Goal: Information Seeking & Learning: Learn about a topic

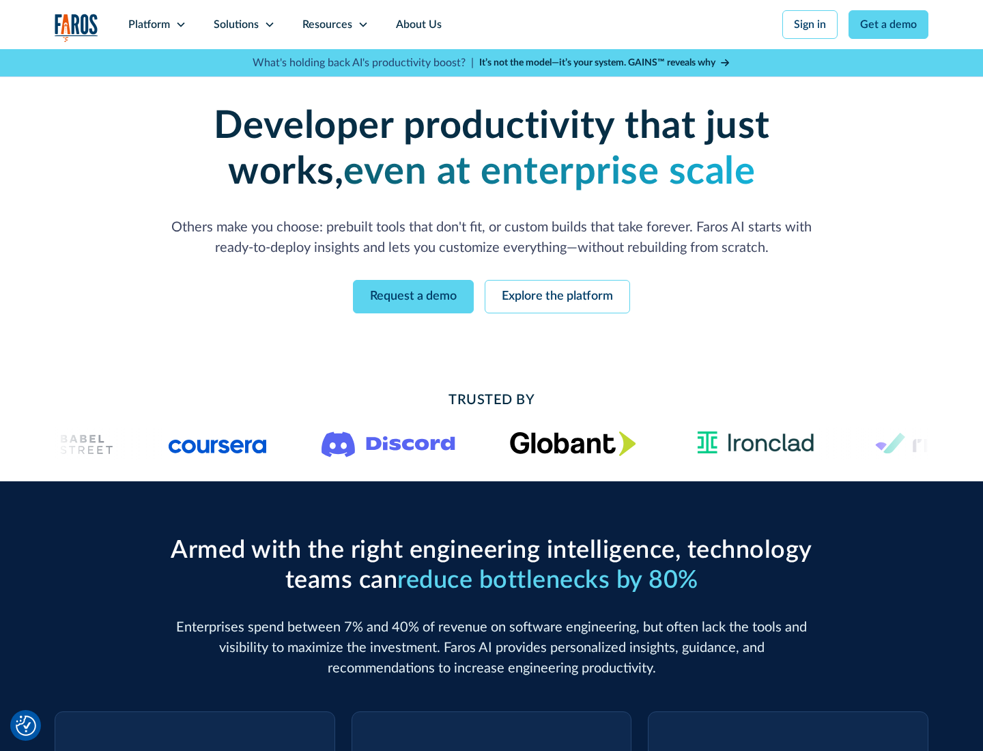
click at [180, 25] on icon at bounding box center [180, 24] width 11 height 11
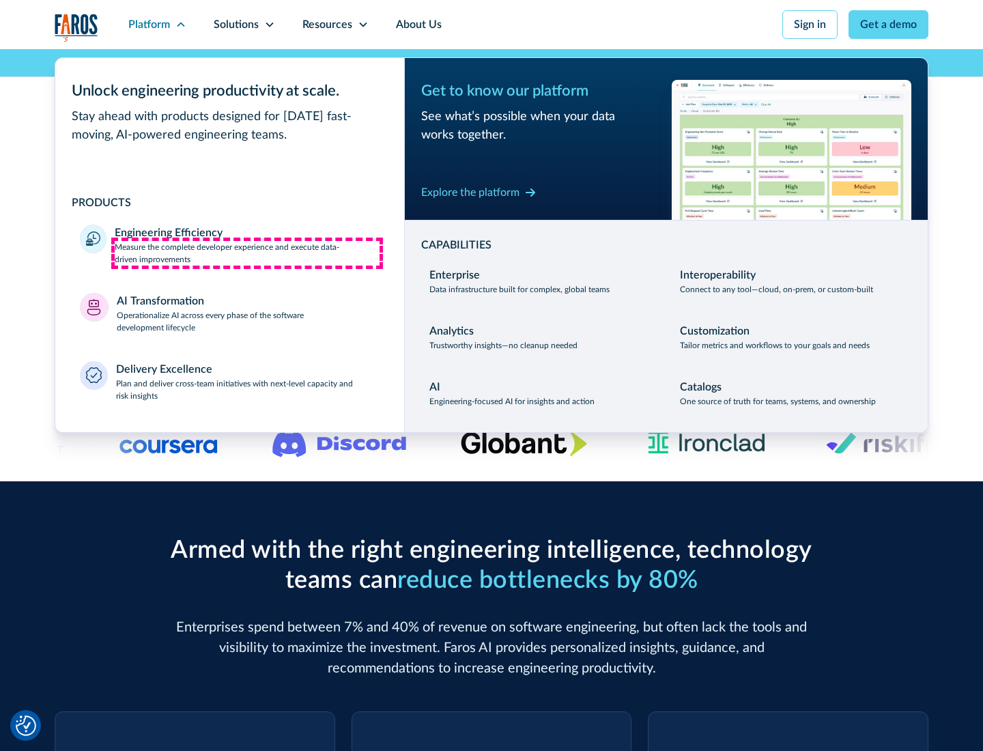
click at [247, 253] on p "Measure the complete developer experience and execute data-driven improvements" at bounding box center [247, 253] width 265 height 25
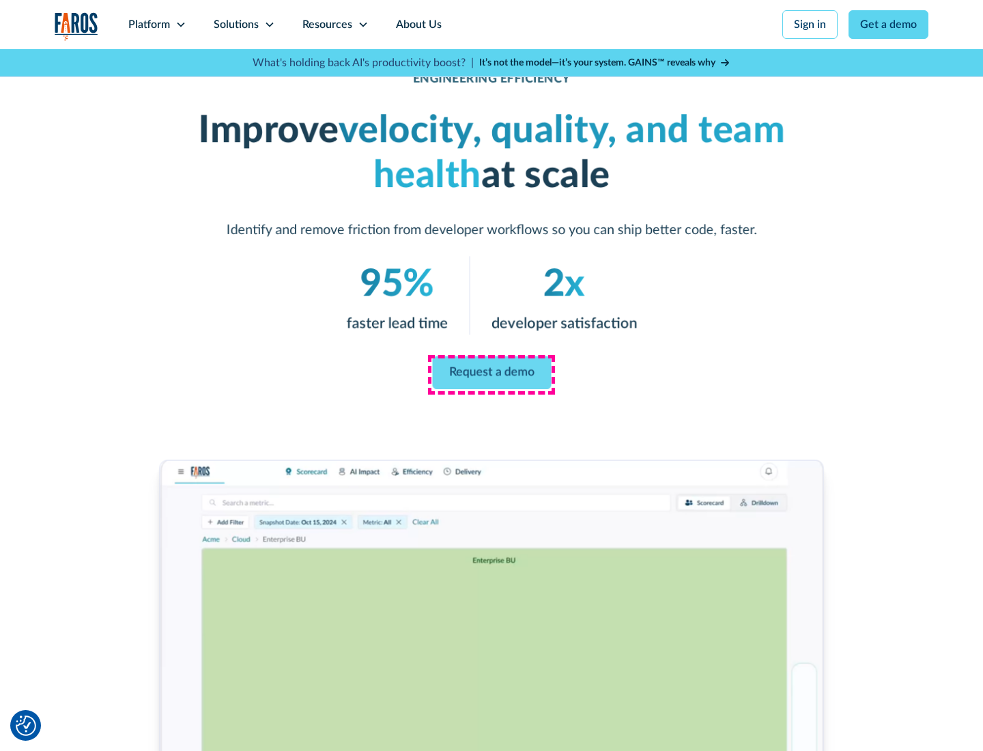
click at [491, 373] on link "Request a demo" at bounding box center [491, 372] width 119 height 33
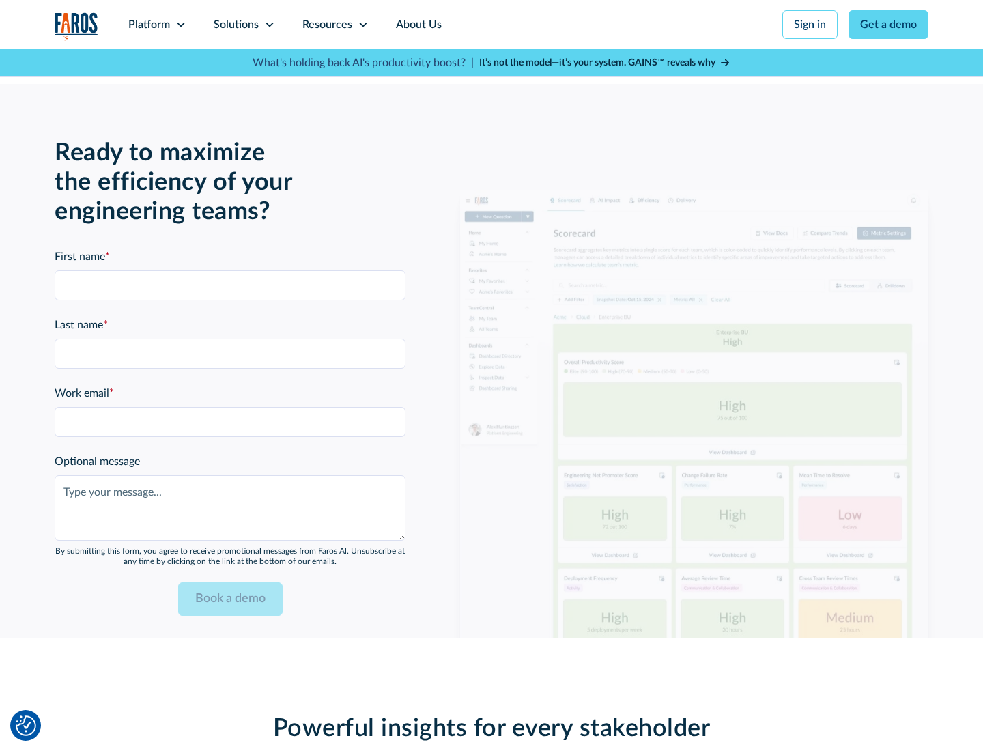
click at [180, 25] on icon at bounding box center [180, 24] width 11 height 11
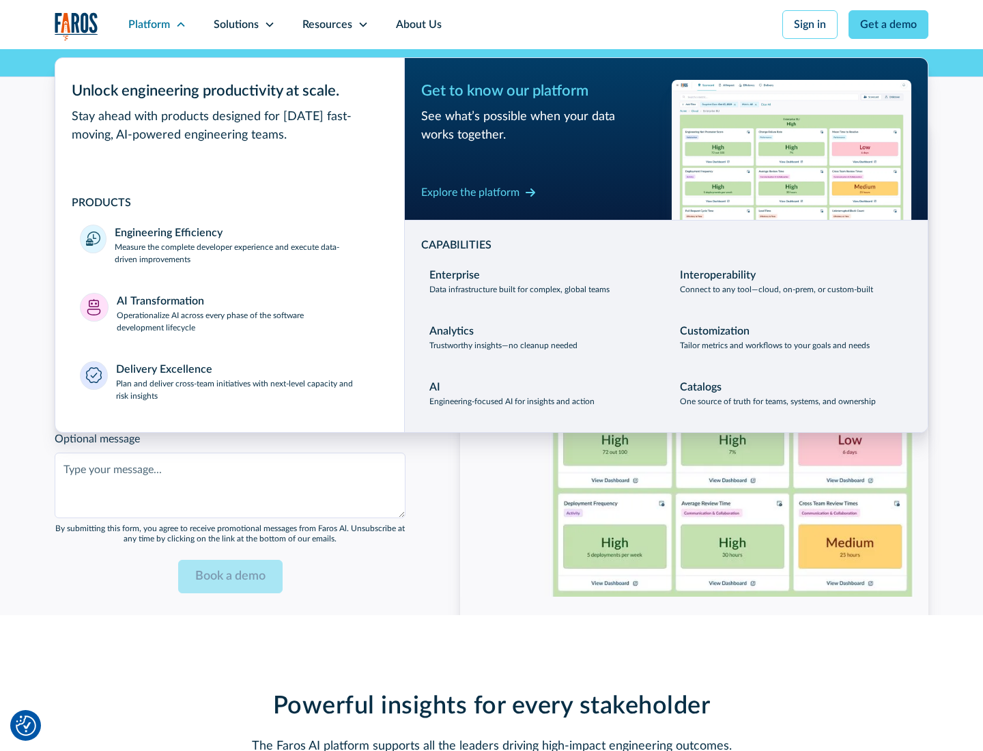
click at [248, 313] on p "Operationalize AI across every phase of the software development lifecycle" at bounding box center [248, 321] width 263 height 25
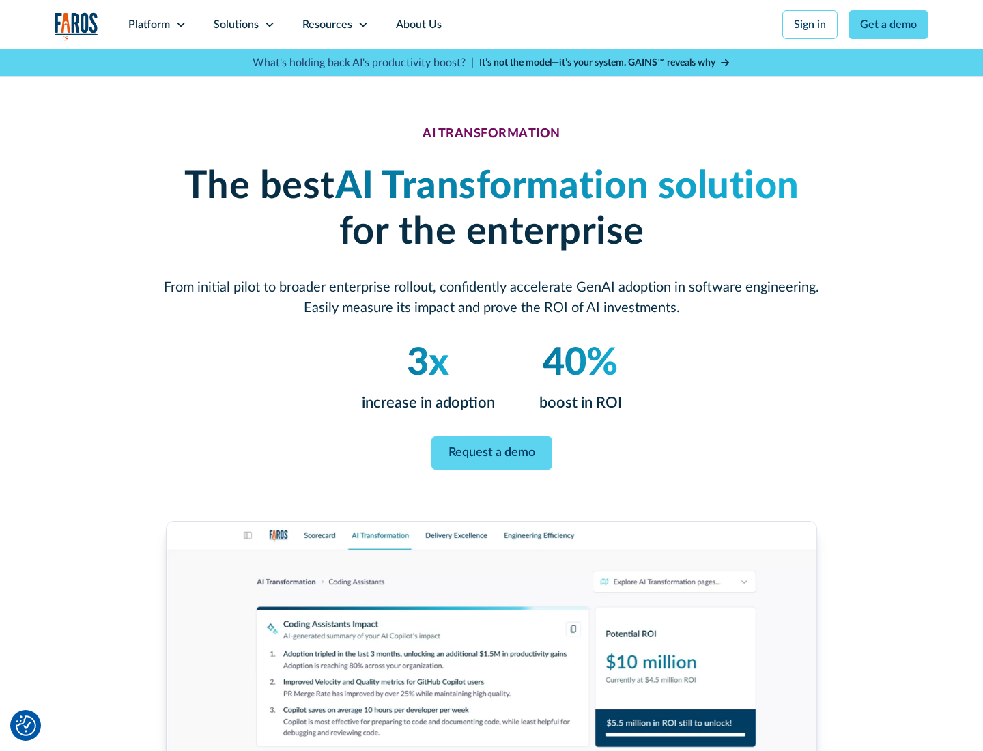
scroll to position [78, 0]
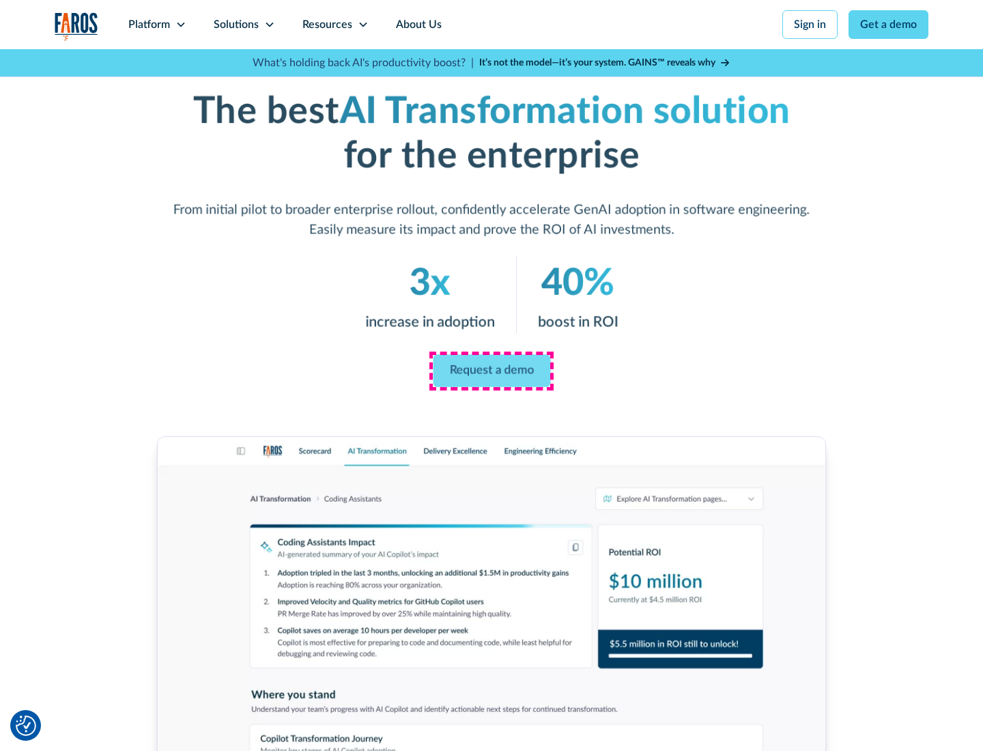
click at [491, 371] on link "Request a demo" at bounding box center [491, 371] width 117 height 33
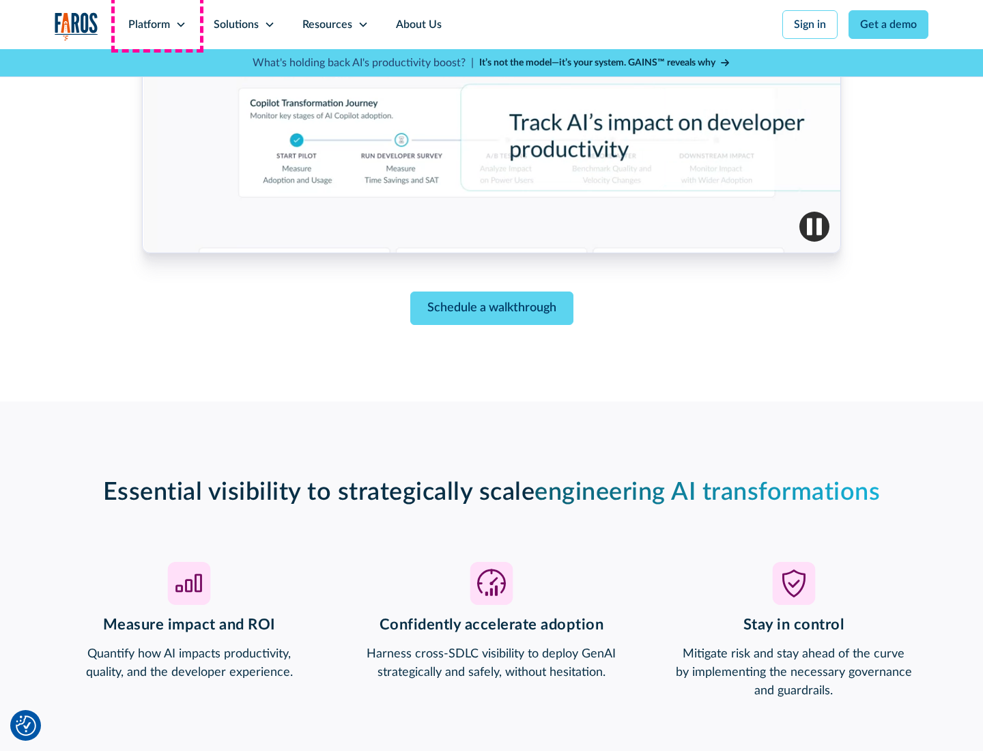
scroll to position [3322, 0]
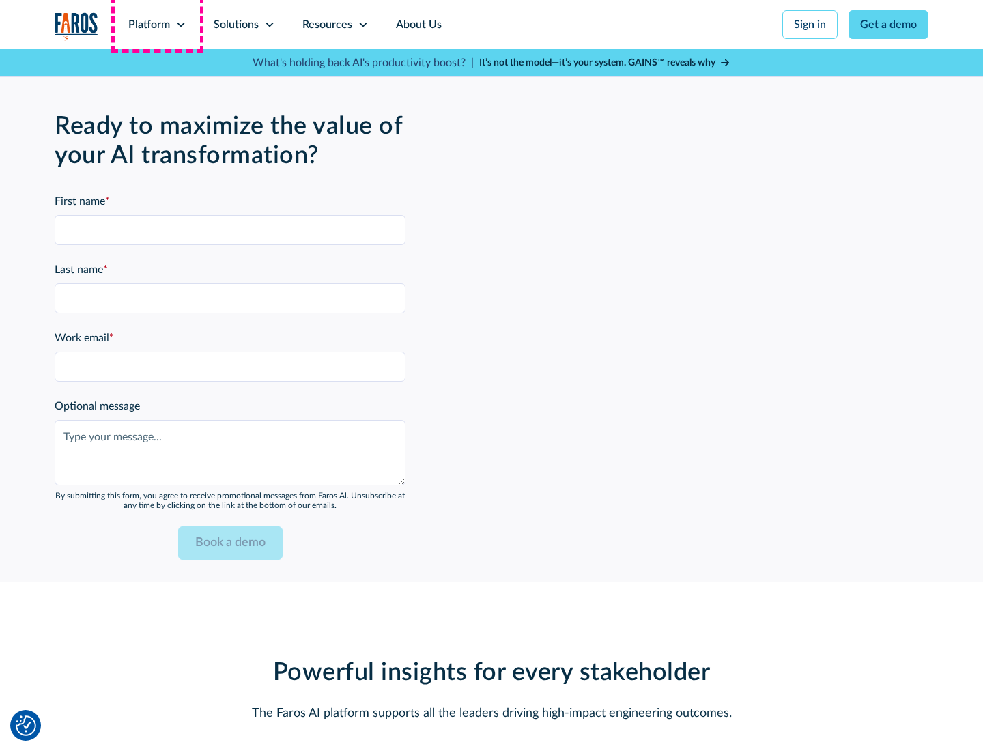
click at [157, 25] on div "Platform" at bounding box center [149, 24] width 42 height 16
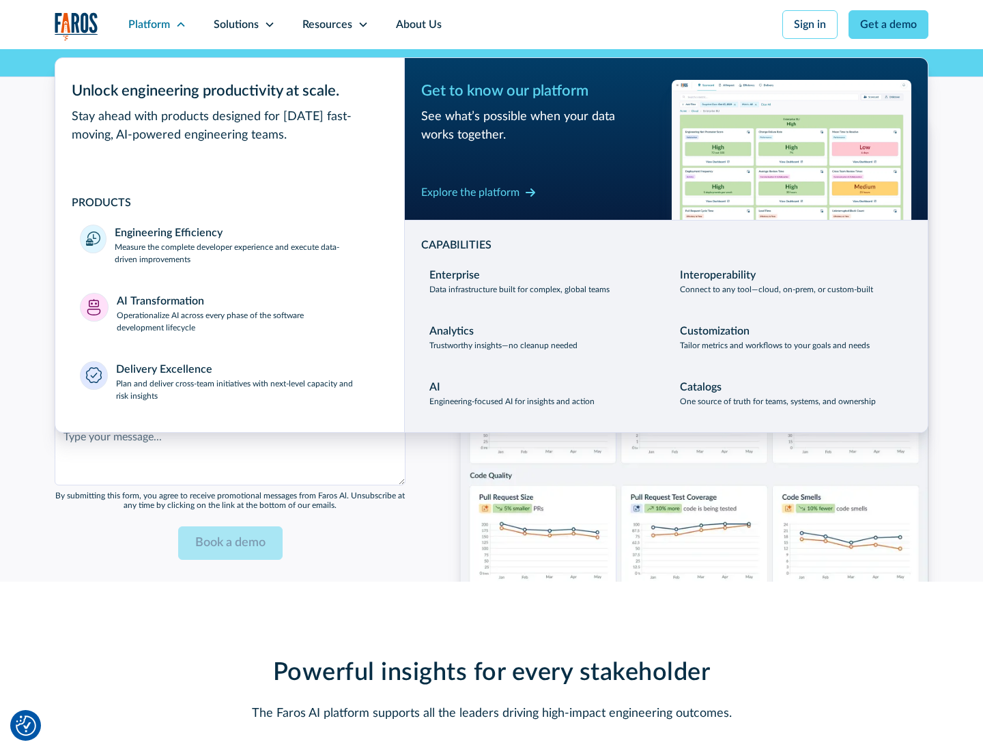
click at [470, 192] on div "Explore the platform" at bounding box center [470, 192] width 98 height 16
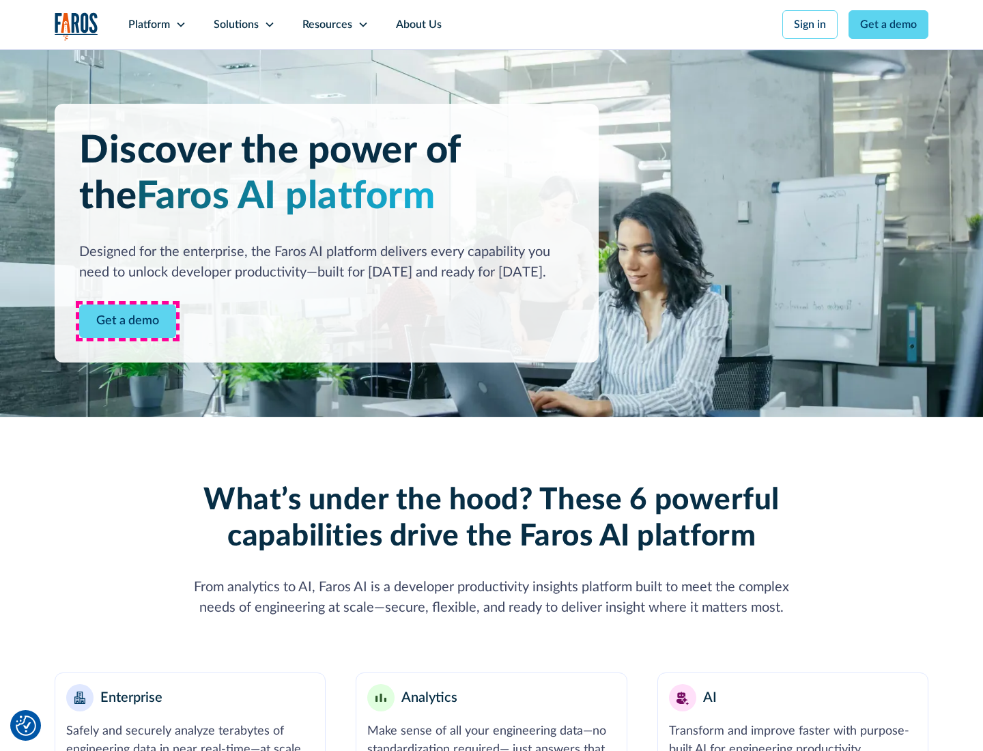
click at [128, 321] on link "Get a demo" at bounding box center [127, 320] width 97 height 33
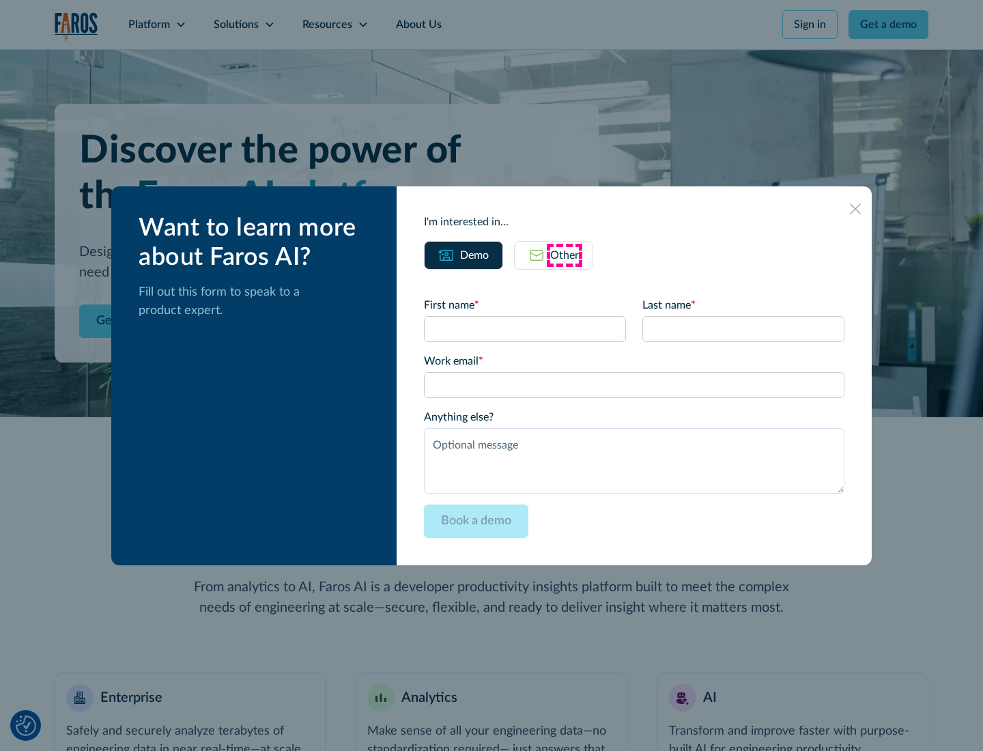
click at [564, 255] on div "Other" at bounding box center [564, 255] width 29 height 16
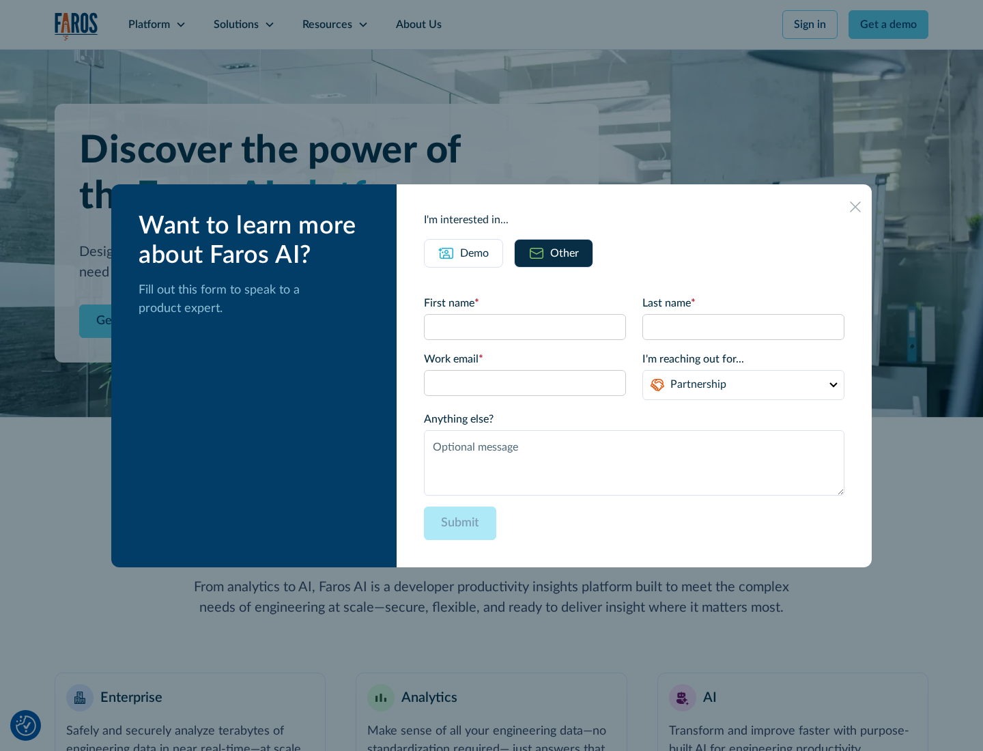
click at [474, 253] on div "Demo" at bounding box center [474, 253] width 29 height 16
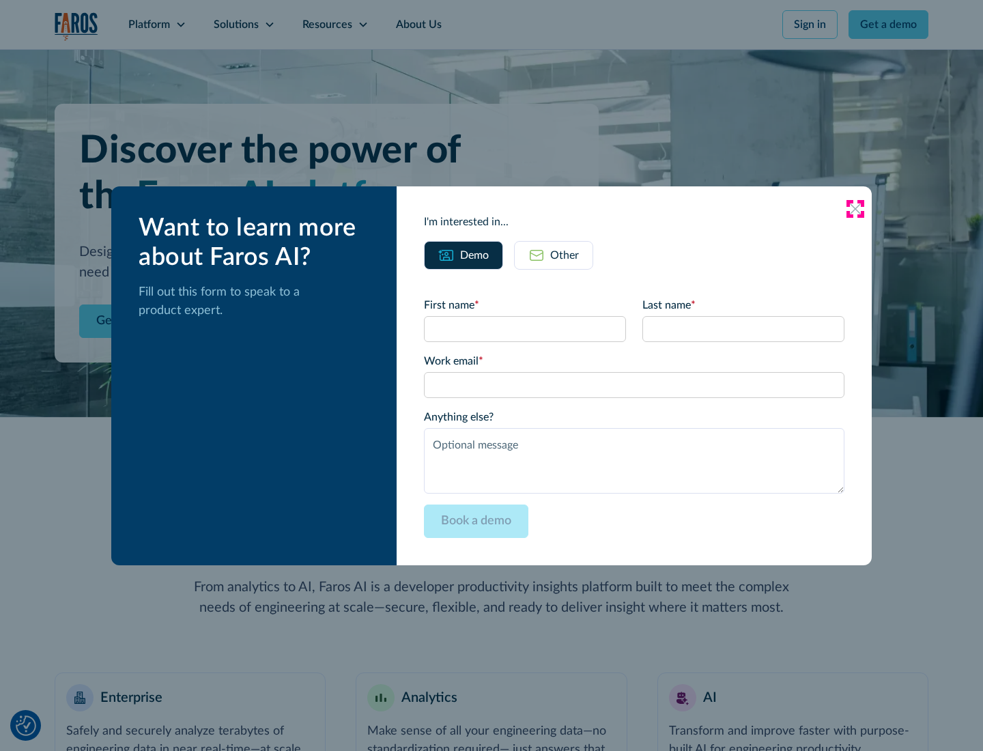
click at [855, 208] on icon at bounding box center [855, 208] width 11 height 11
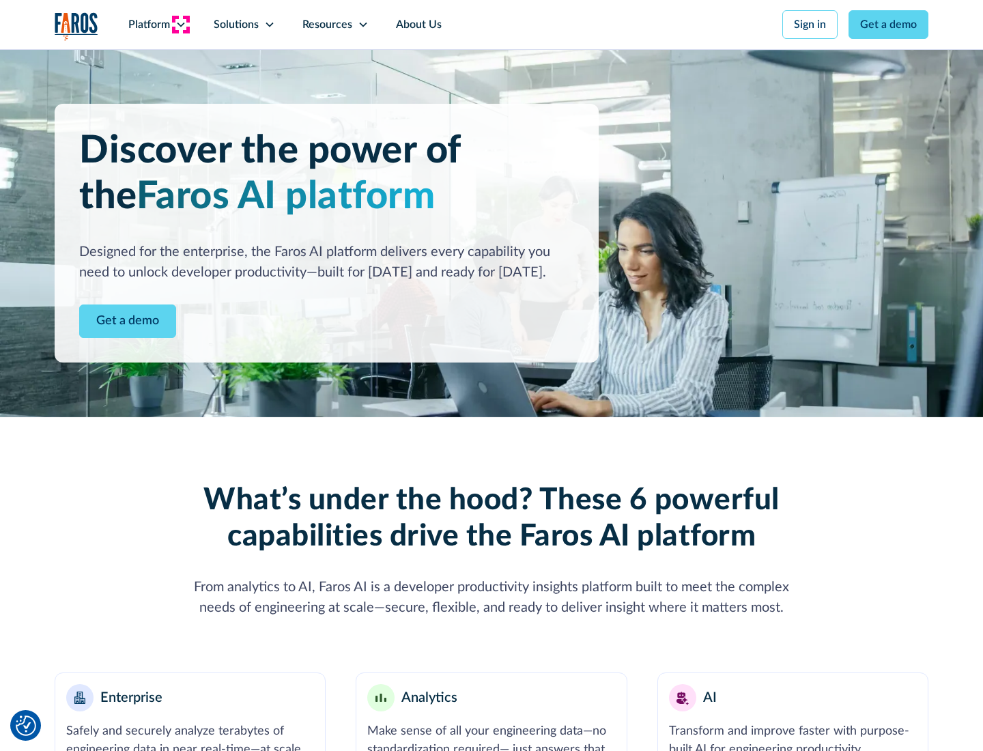
click at [180, 25] on icon at bounding box center [180, 24] width 11 height 11
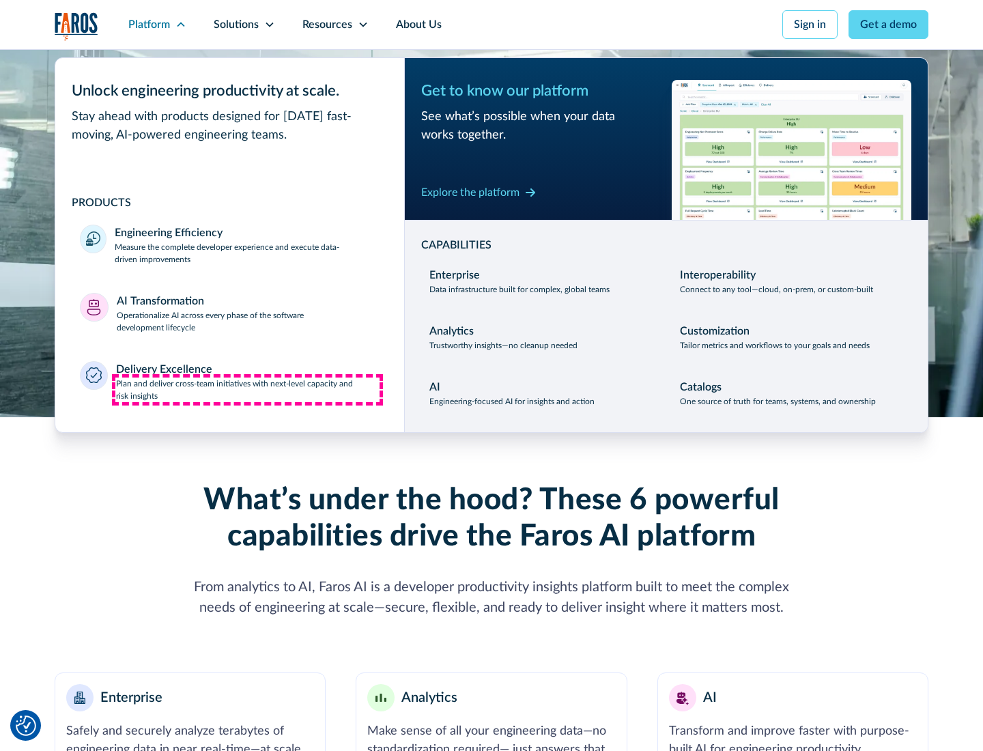
click at [247, 389] on p "Plan and deliver cross-team initiatives with next-level capacity and risk insig…" at bounding box center [248, 389] width 264 height 25
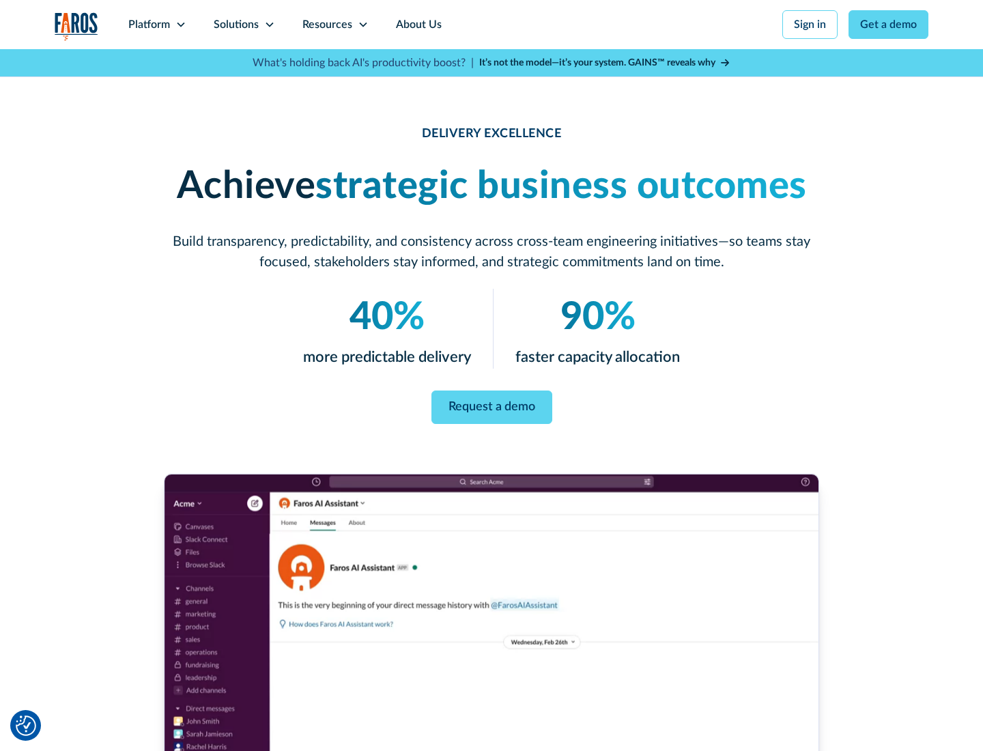
click at [269, 25] on icon at bounding box center [269, 24] width 11 height 11
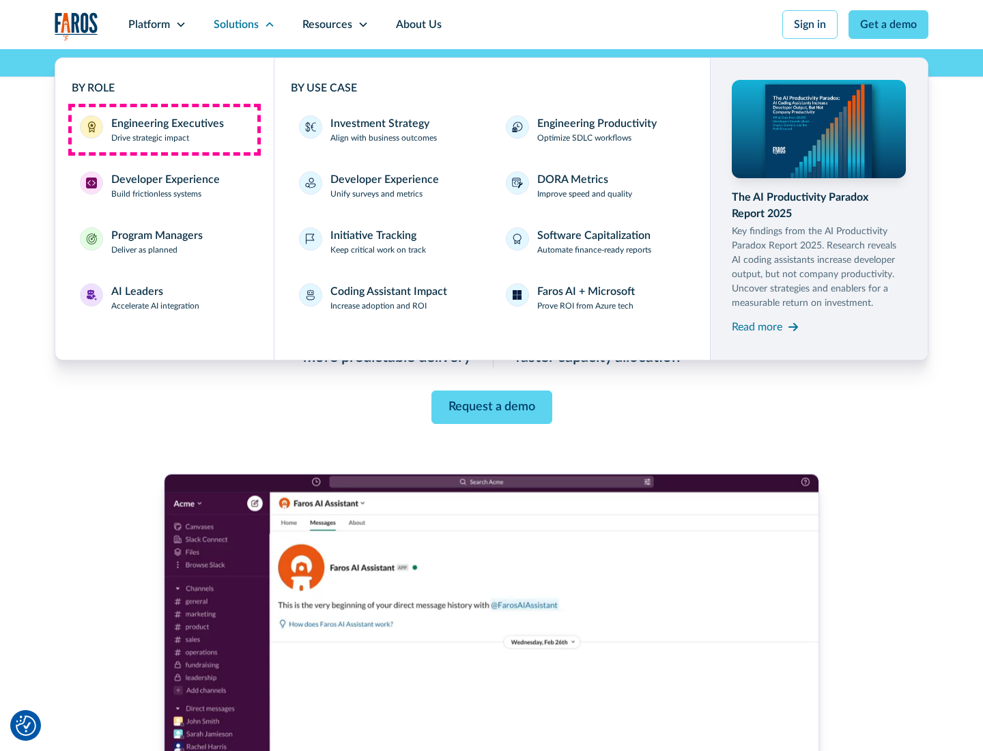
click at [164, 130] on div "Engineering Executives" at bounding box center [167, 123] width 113 height 16
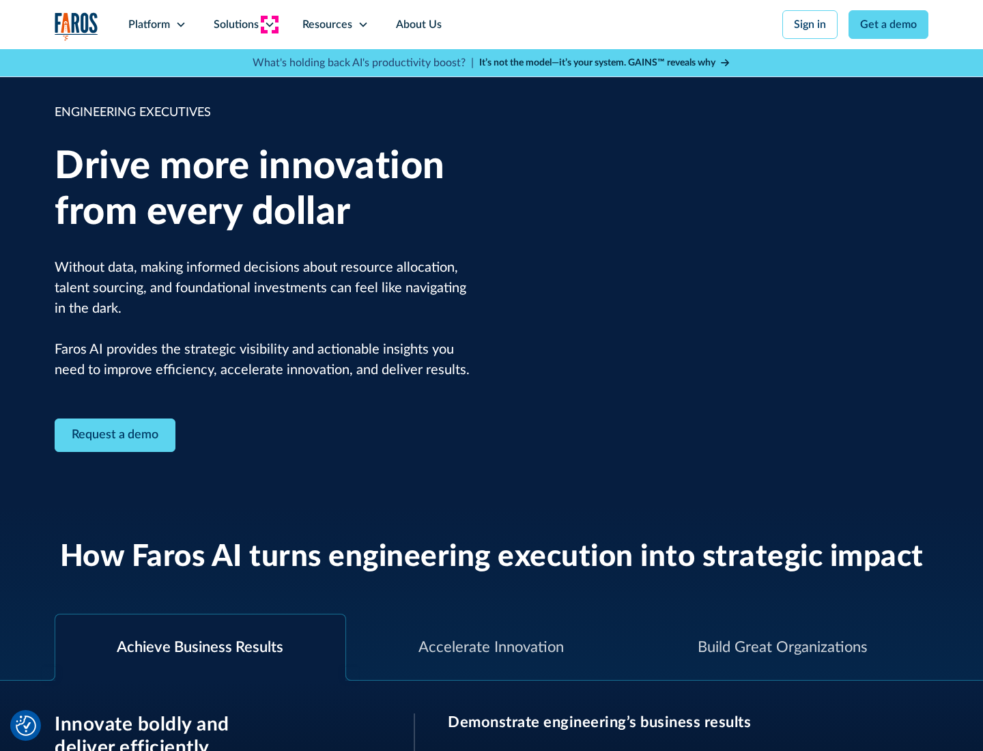
click at [269, 25] on icon at bounding box center [269, 24] width 11 height 11
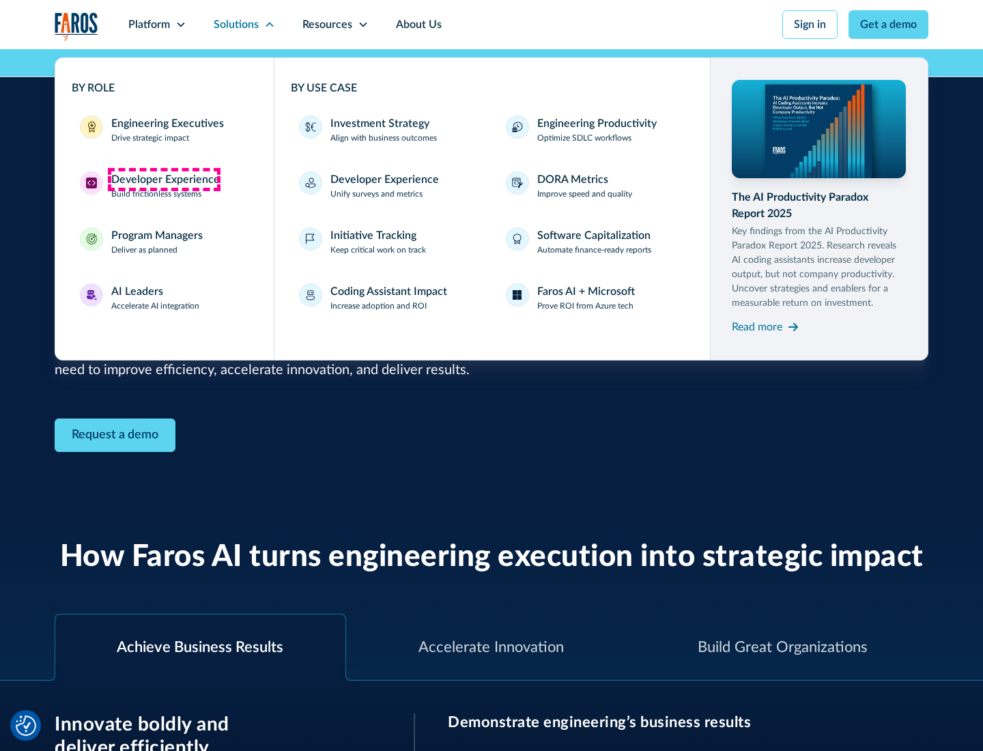
click at [164, 179] on div "Developer Experience" at bounding box center [165, 179] width 109 height 16
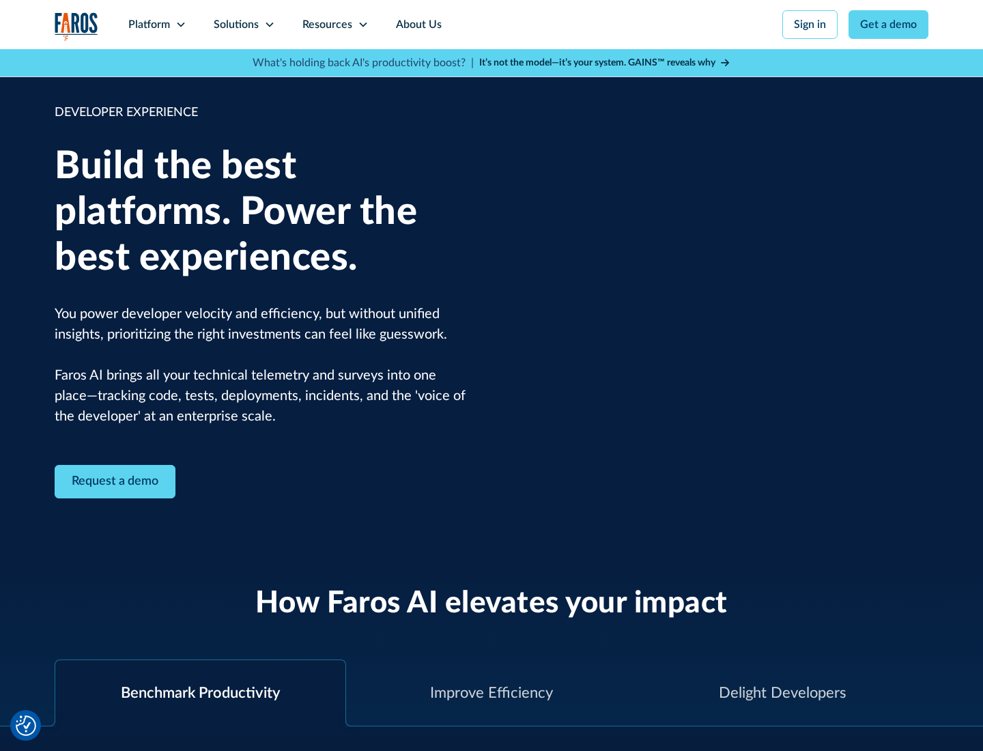
click at [244, 25] on div "Solutions" at bounding box center [236, 24] width 45 height 16
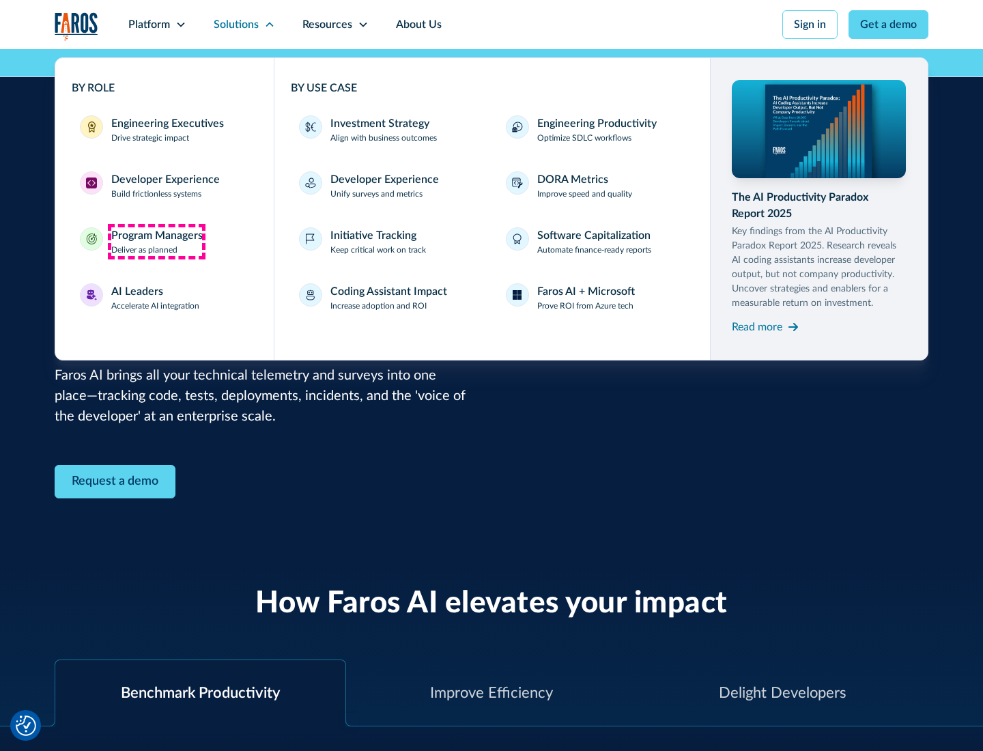
click at [156, 242] on div "Program Managers" at bounding box center [156, 235] width 91 height 16
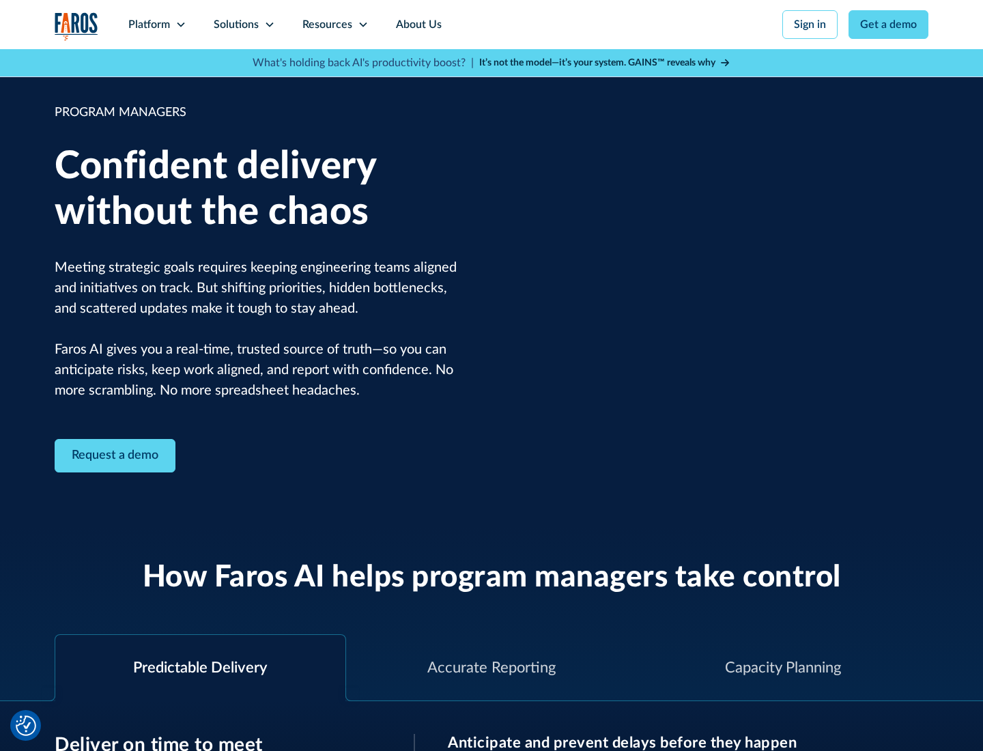
click at [269, 25] on icon at bounding box center [269, 24] width 11 height 11
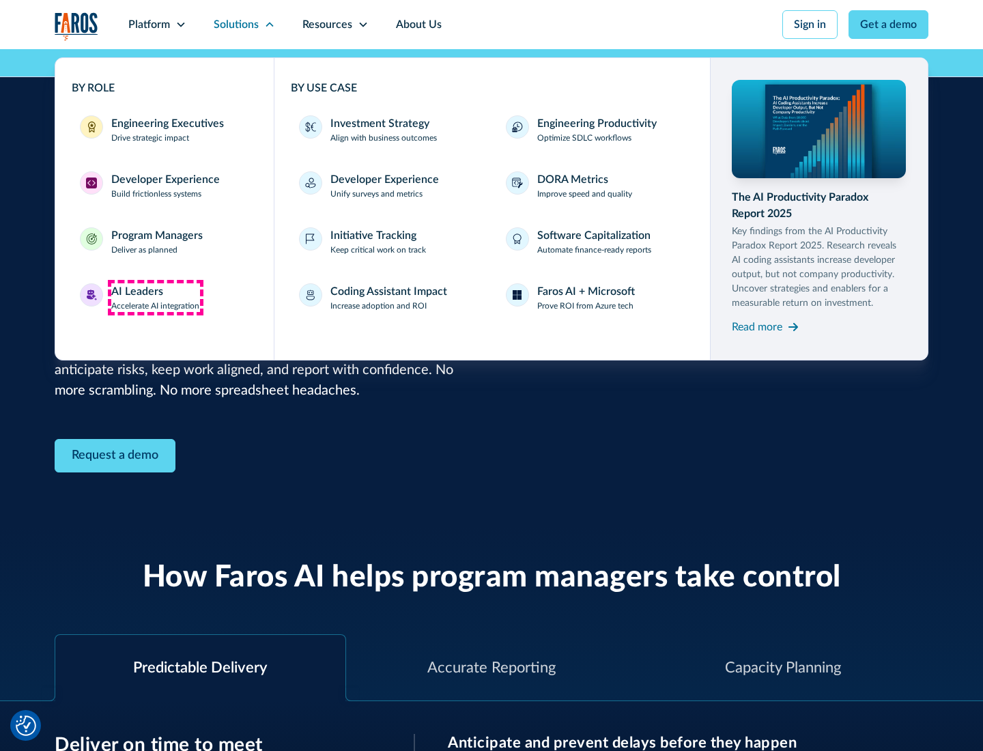
click at [156, 298] on div "AI Leaders" at bounding box center [137, 291] width 52 height 16
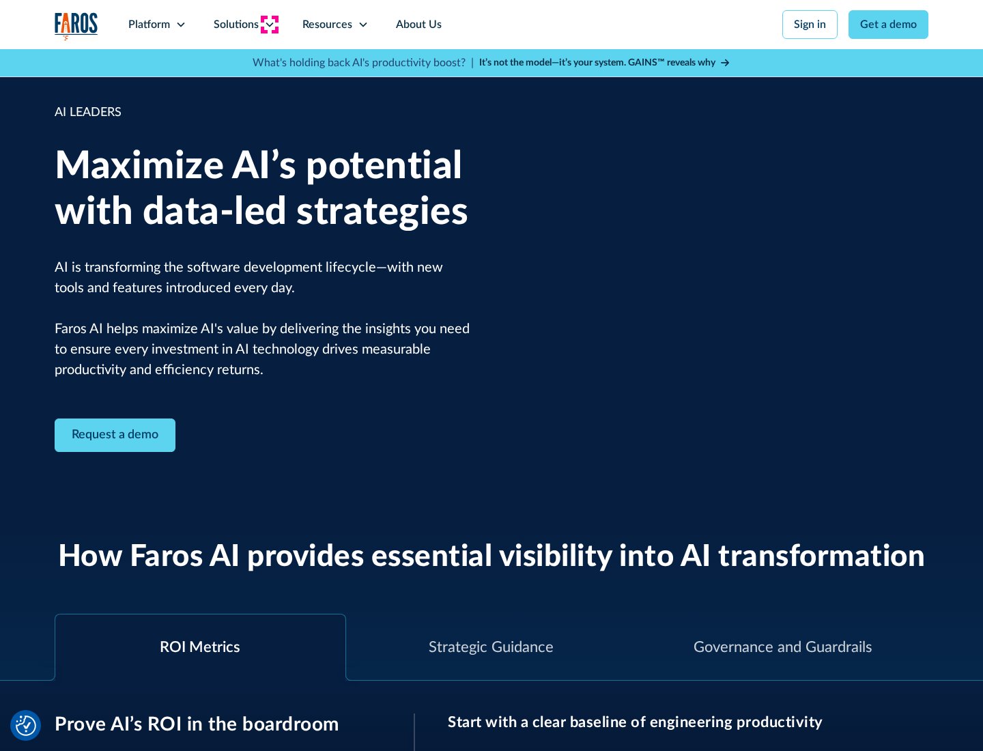
click at [269, 25] on icon at bounding box center [269, 24] width 11 height 11
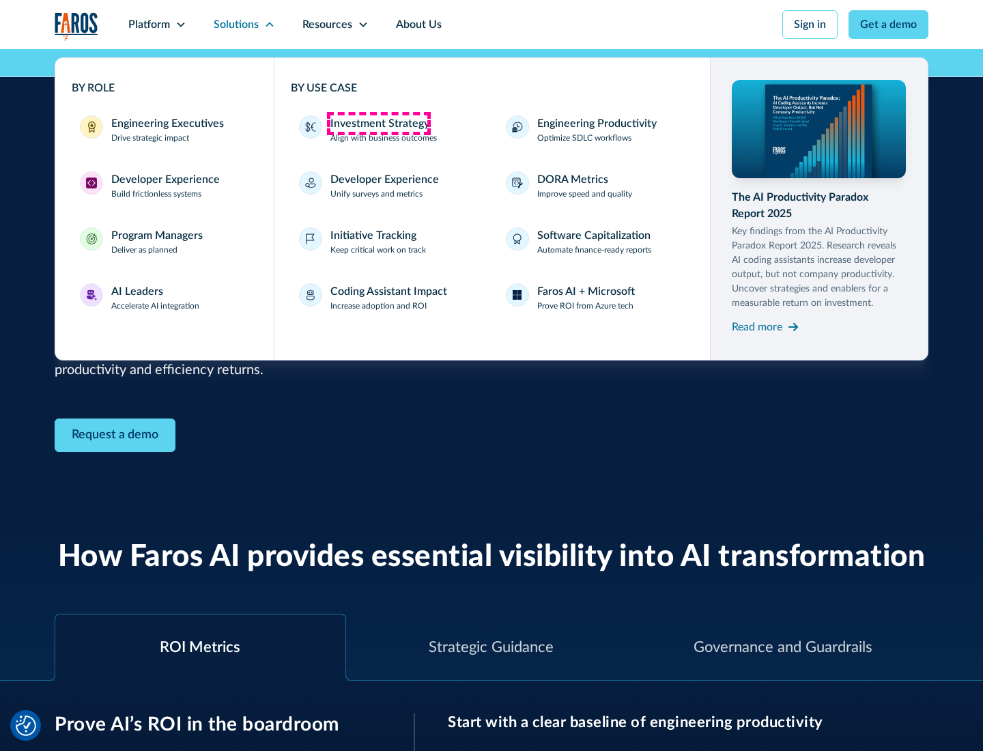
click at [378, 124] on div "Investment Strategy" at bounding box center [379, 123] width 99 height 16
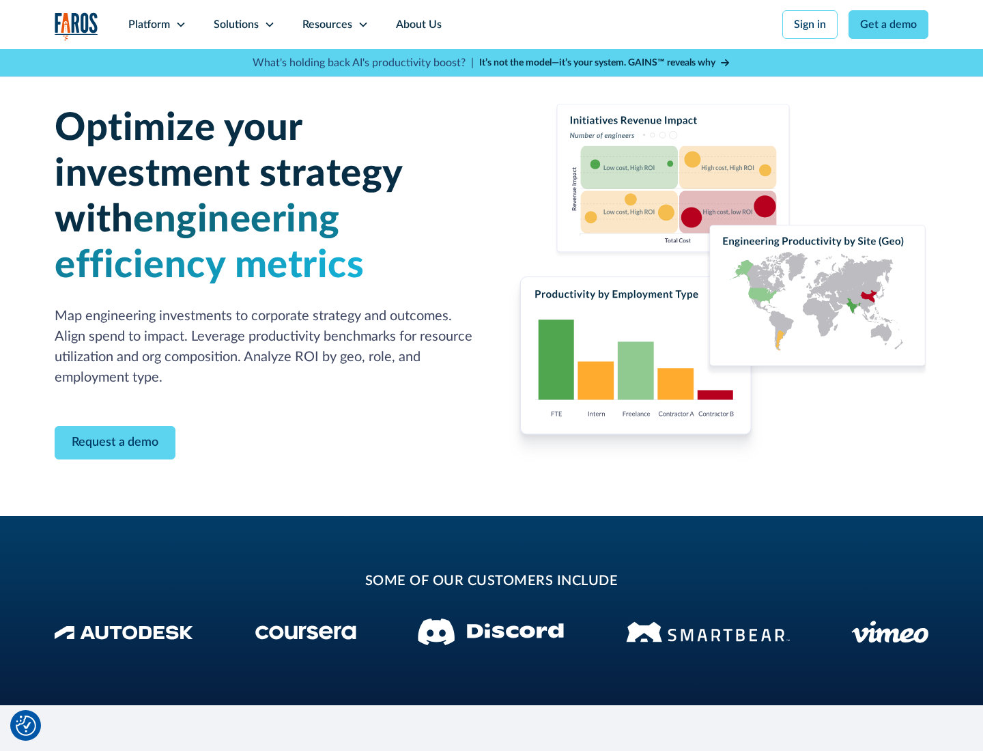
click at [269, 25] on icon at bounding box center [269, 24] width 11 height 11
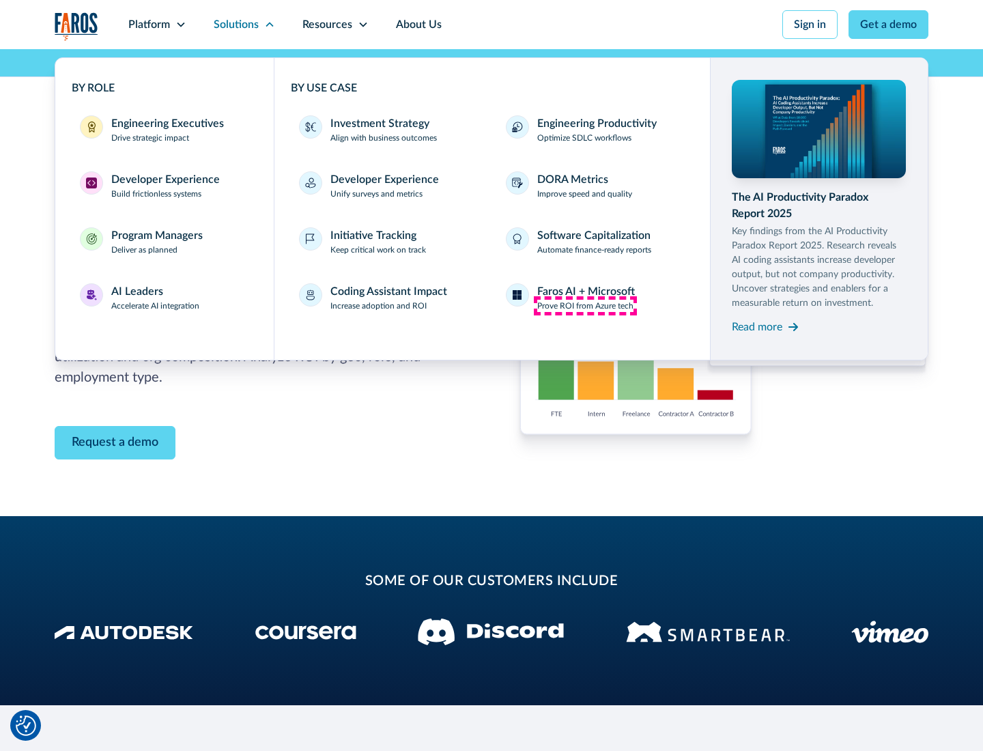
click at [585, 306] on p "Prove ROI from Azure tech" at bounding box center [585, 306] width 96 height 12
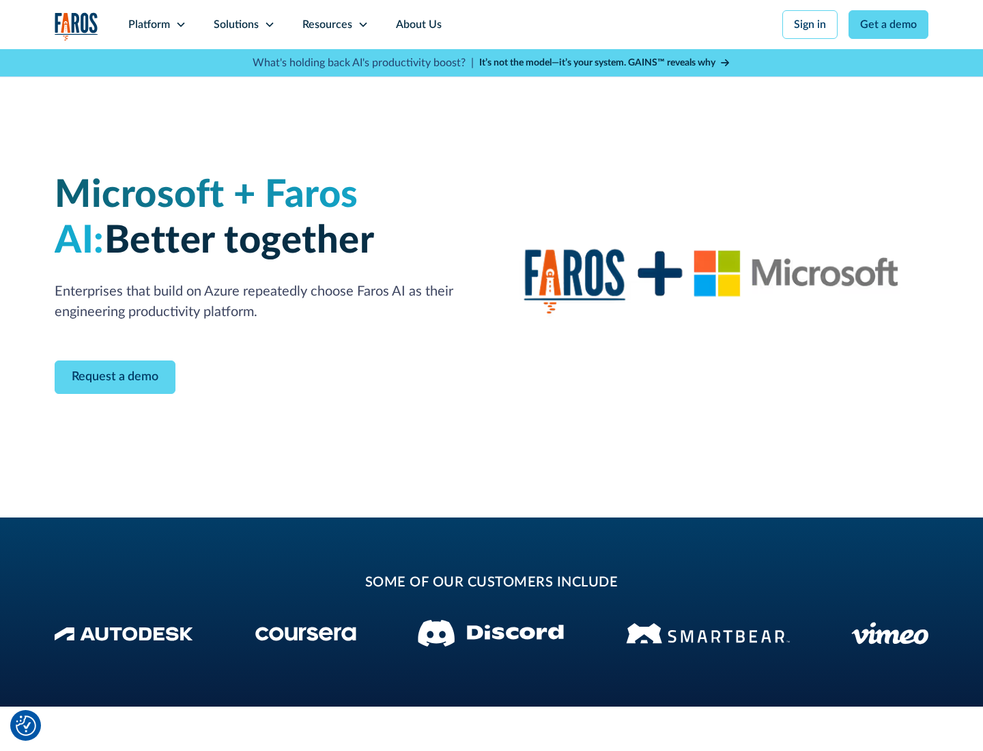
click at [269, 25] on icon at bounding box center [269, 24] width 11 height 11
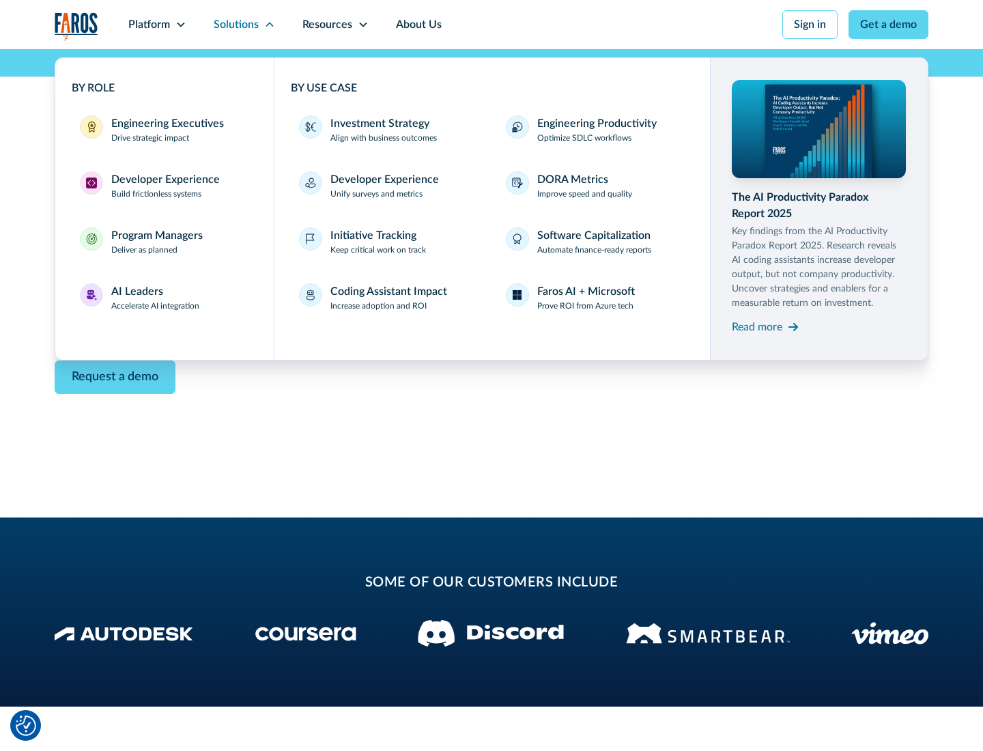
click at [757, 326] on div "Read more" at bounding box center [757, 327] width 51 height 16
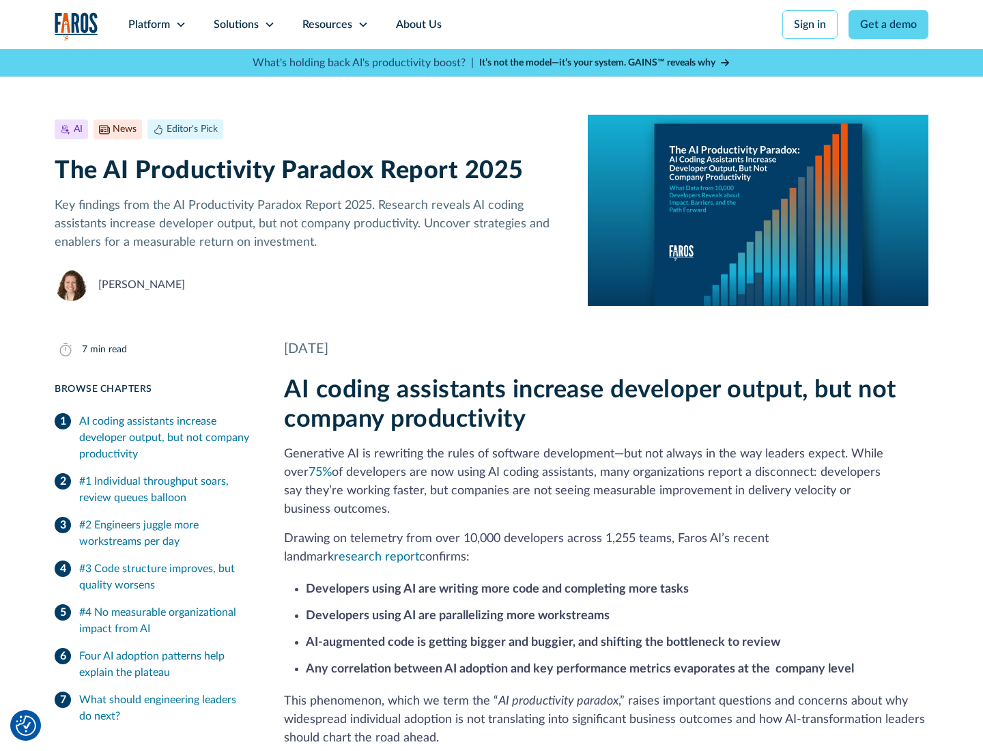
click at [362, 25] on icon at bounding box center [363, 24] width 11 height 11
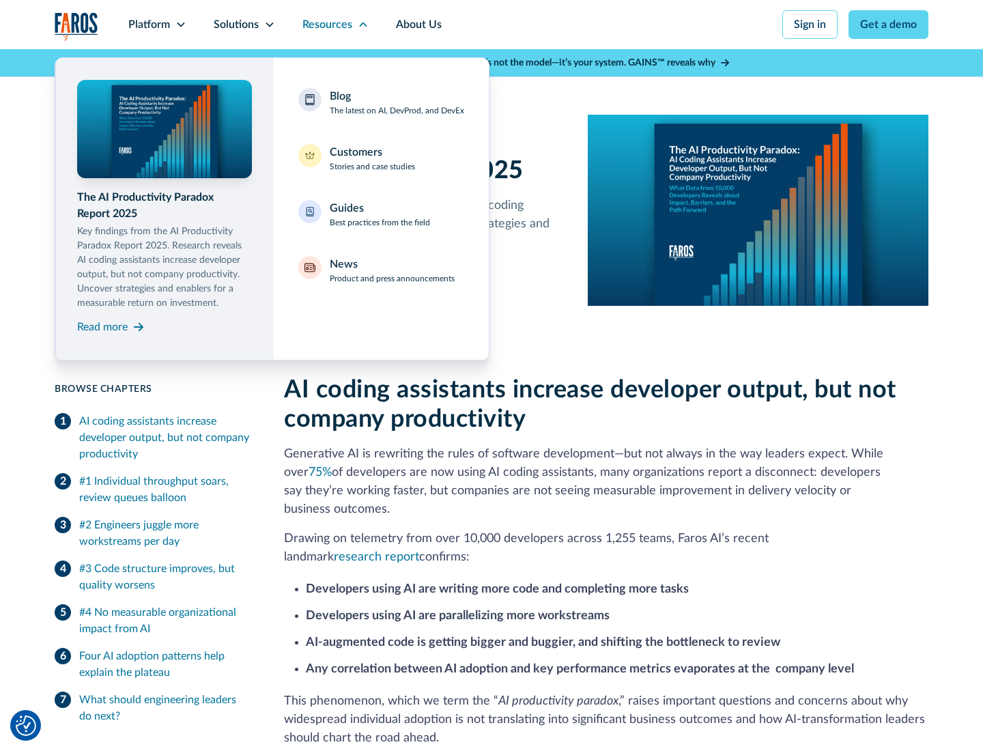
click at [397, 102] on div "Blog The latest on AI, DevProd, and DevEx" at bounding box center [397, 102] width 134 height 29
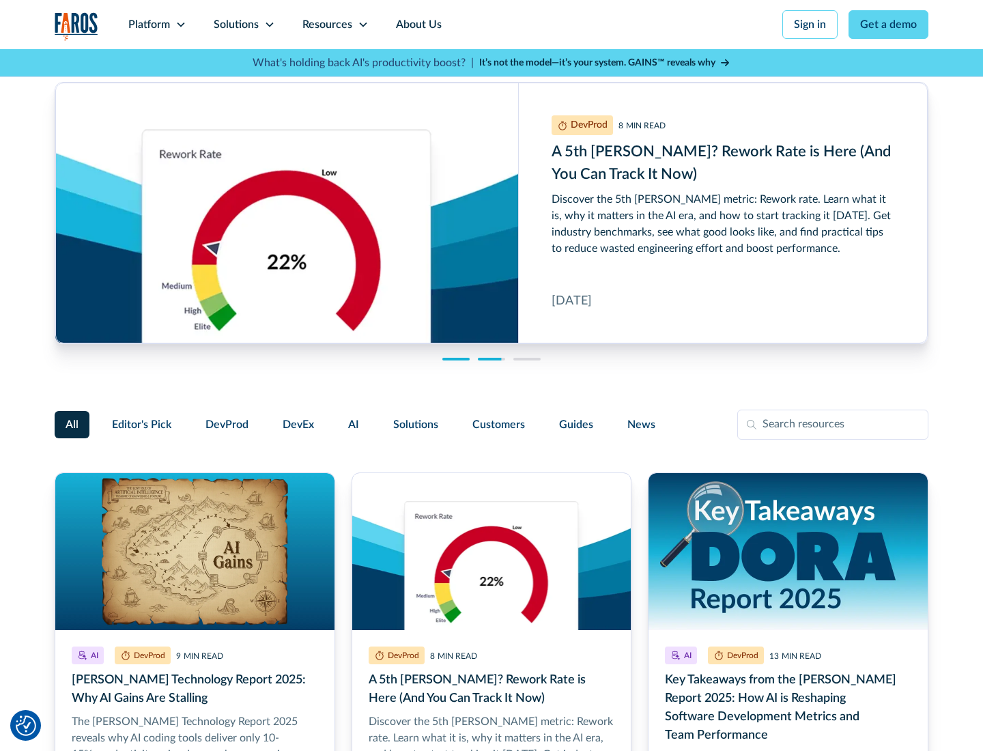
click at [889, 25] on link "Get a demo" at bounding box center [888, 24] width 80 height 29
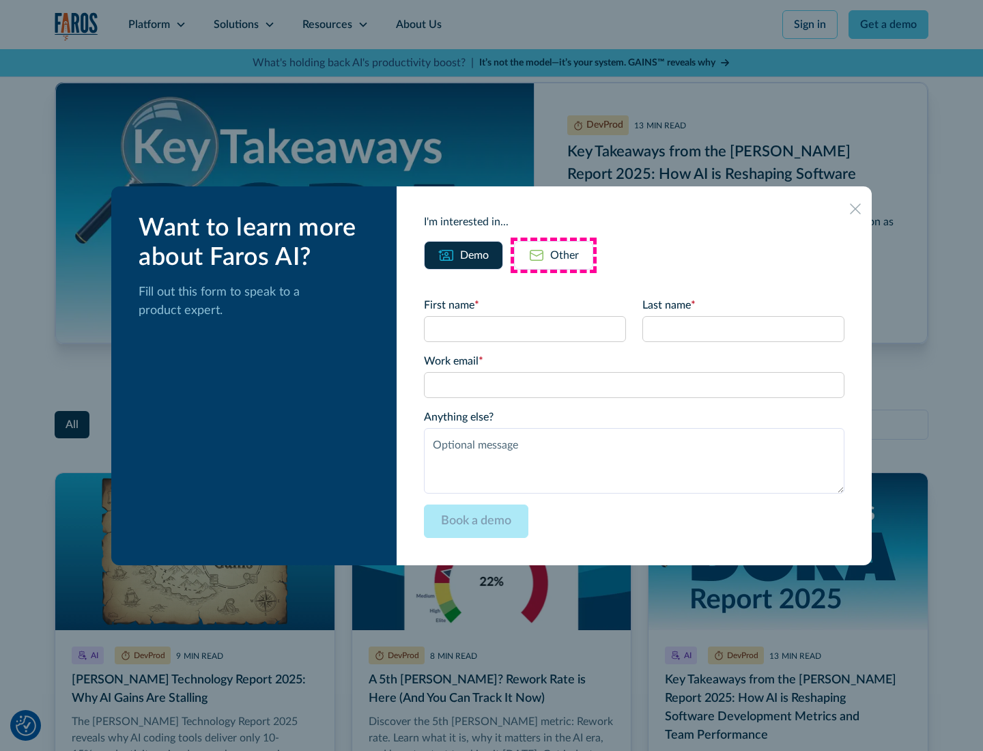
click at [553, 255] on div "Other" at bounding box center [564, 255] width 29 height 16
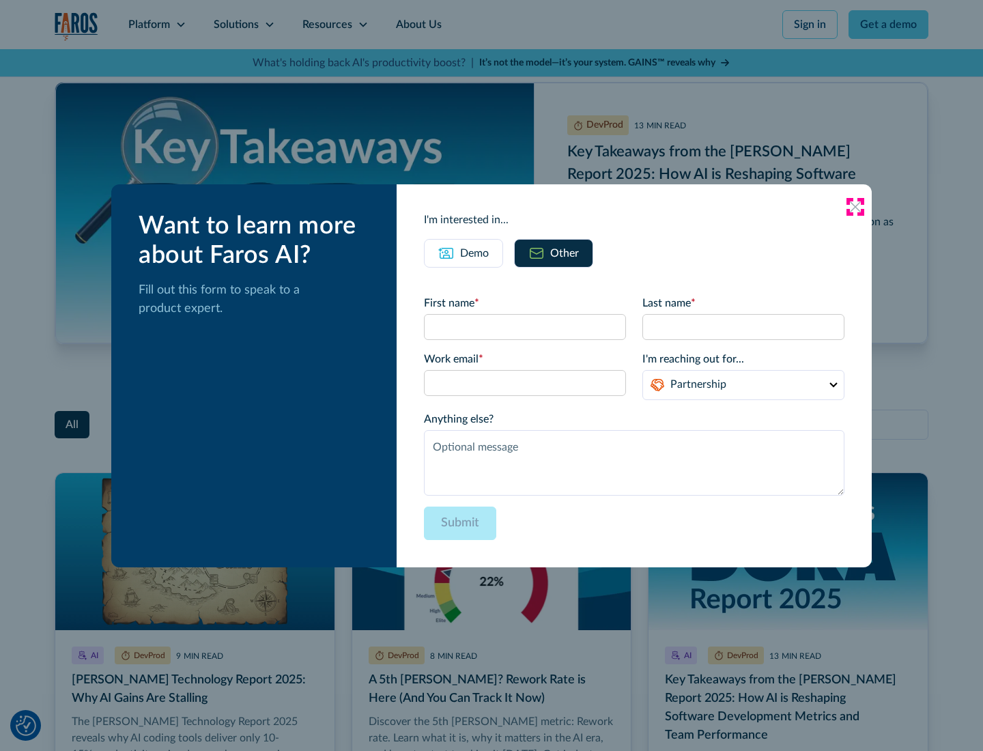
click at [855, 206] on icon at bounding box center [855, 206] width 11 height 11
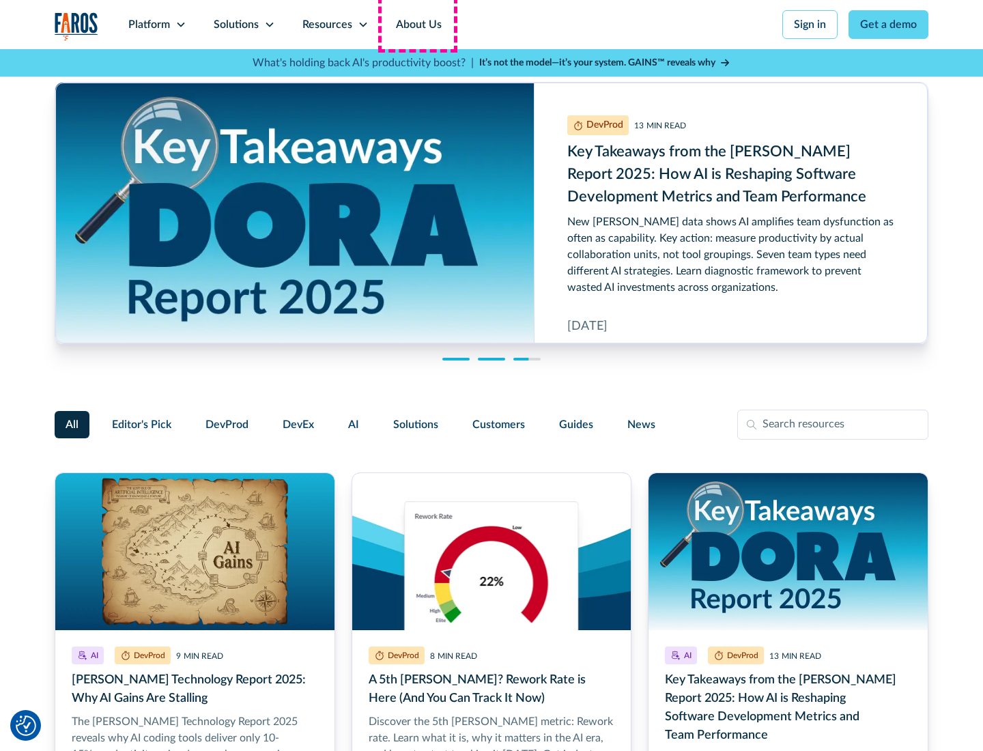
click at [417, 25] on link "About Us" at bounding box center [418, 24] width 73 height 49
